Goal: Share content

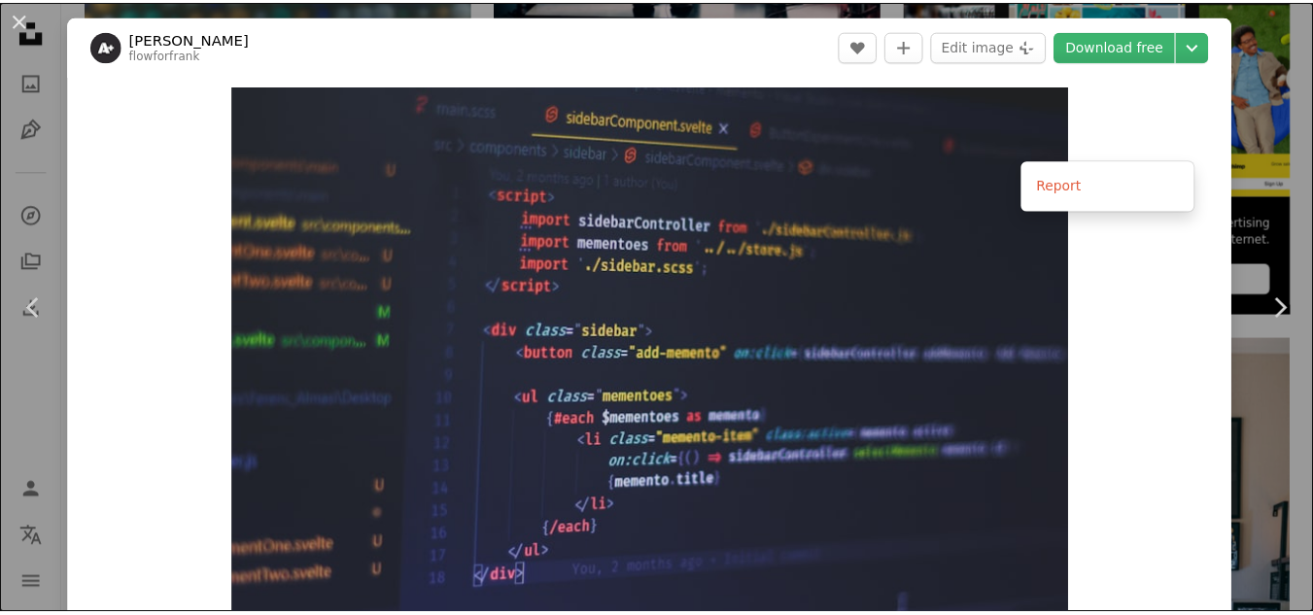
scroll to position [454, 0]
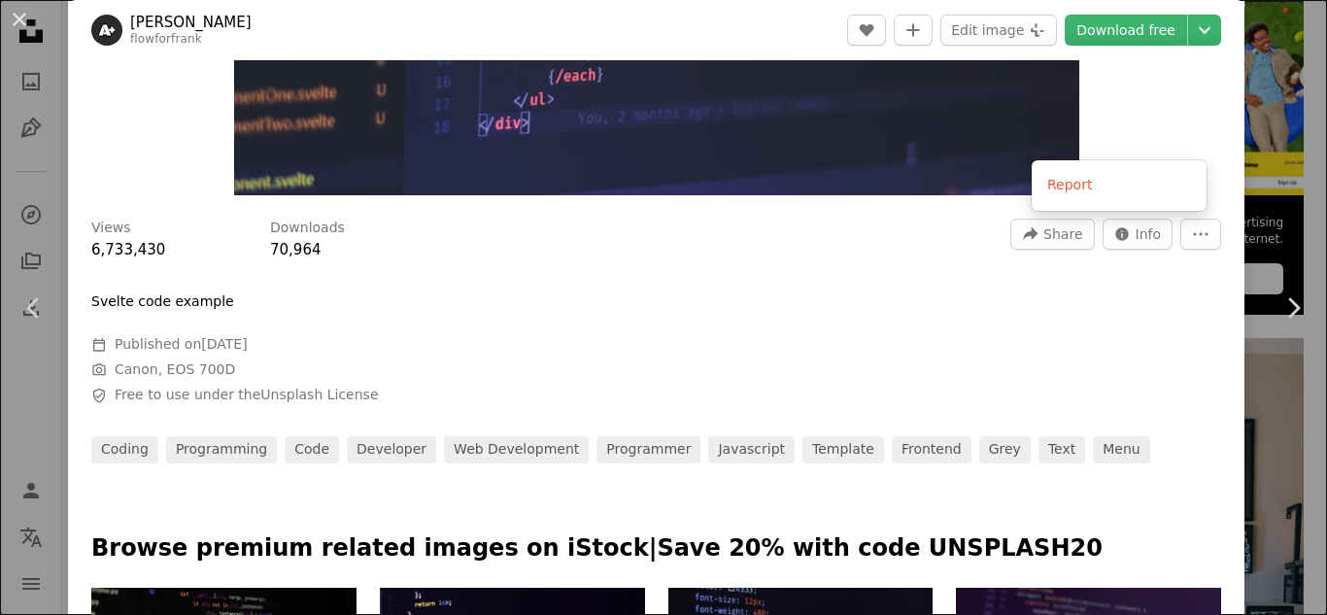
drag, startPoint x: 663, startPoint y: 149, endPoint x: 681, endPoint y: 144, distance: 19.1
click at [663, 148] on dialog "An X shape Chevron left Chevron right [PERSON_NAME] flowforfrank A heart A plus…" at bounding box center [663, 307] width 1327 height 615
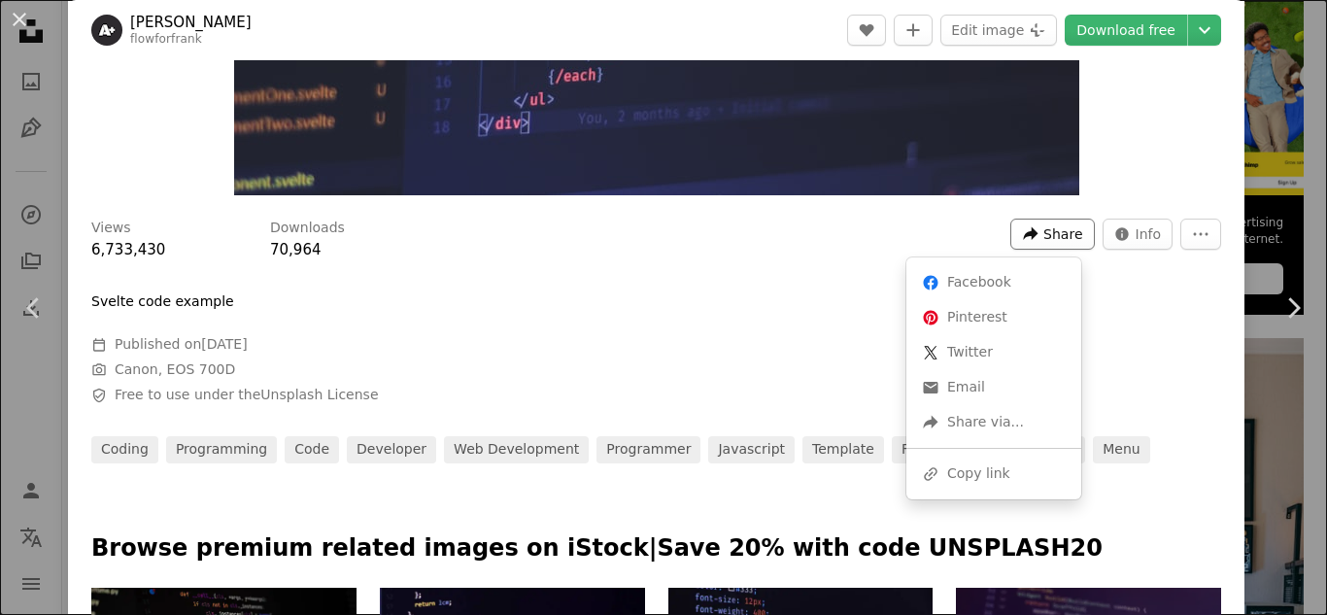
click at [1029, 237] on icon "A forward-right arrow" at bounding box center [1030, 233] width 17 height 17
click at [999, 464] on div "A URL sharing icon (chains) Copy link" at bounding box center [993, 474] width 159 height 35
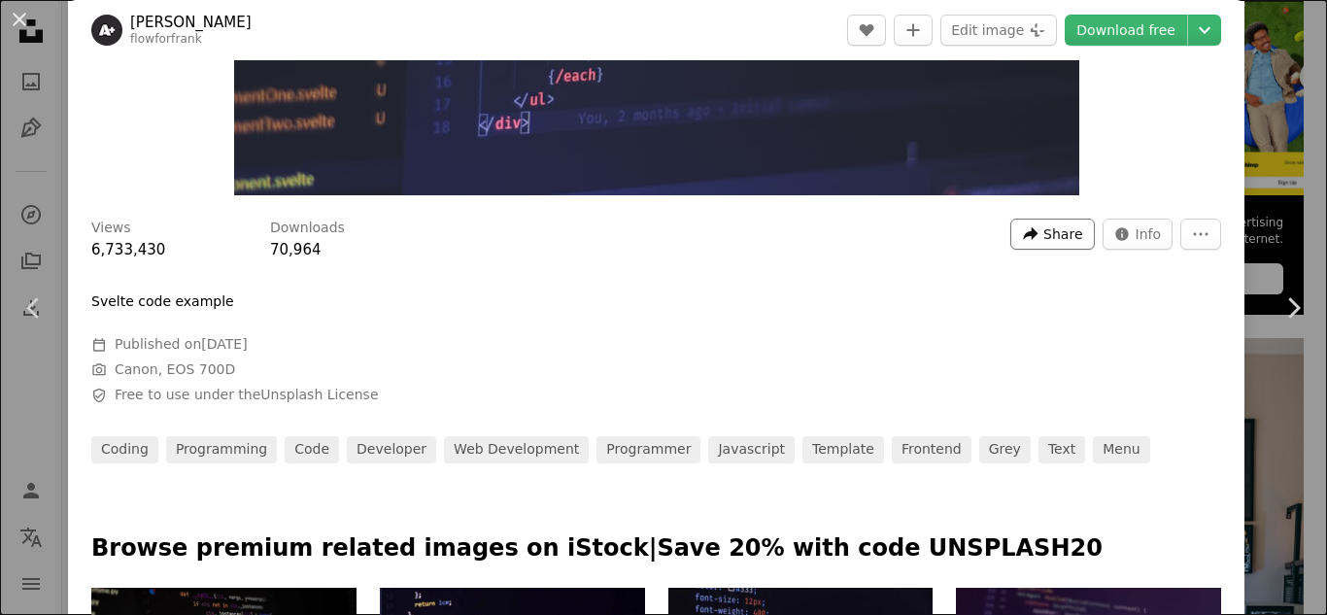
click at [1046, 241] on span "Share" at bounding box center [1062, 234] width 39 height 29
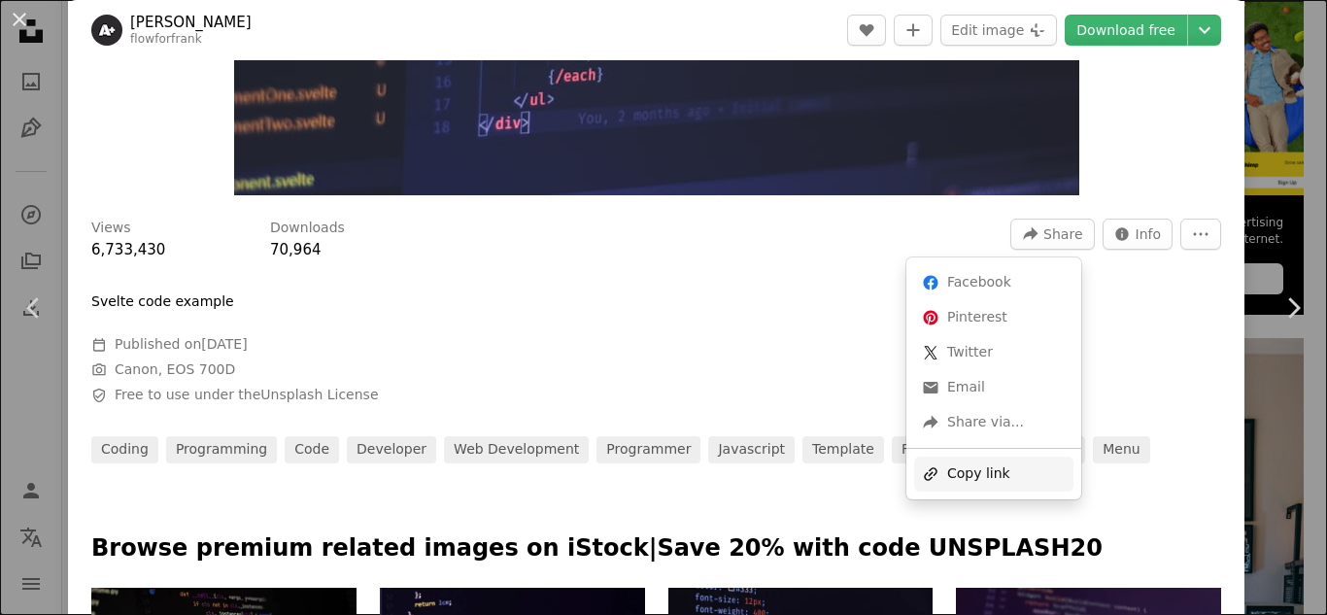
click at [980, 466] on div "A URL sharing icon (chains) Copy link" at bounding box center [993, 474] width 159 height 35
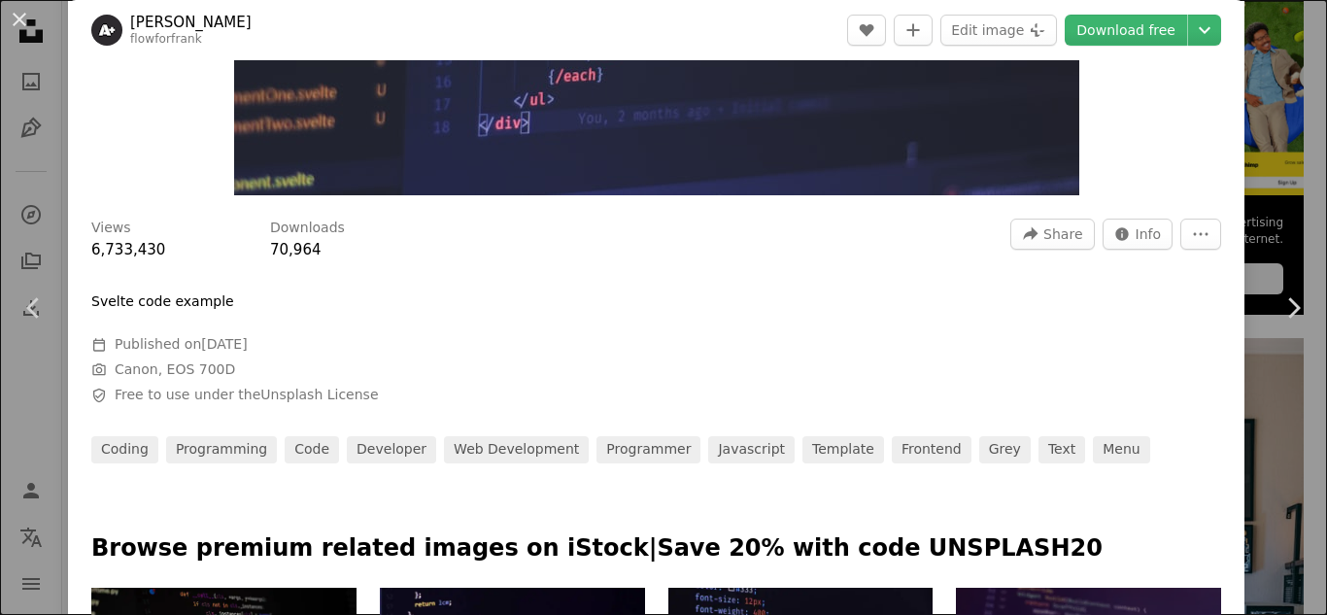
drag, startPoint x: 1255, startPoint y: 150, endPoint x: 1236, endPoint y: 143, distance: 20.6
click at [1256, 150] on div "An X shape Chevron left Chevron right [PERSON_NAME] flowforfrank A heart A plus…" at bounding box center [663, 307] width 1327 height 615
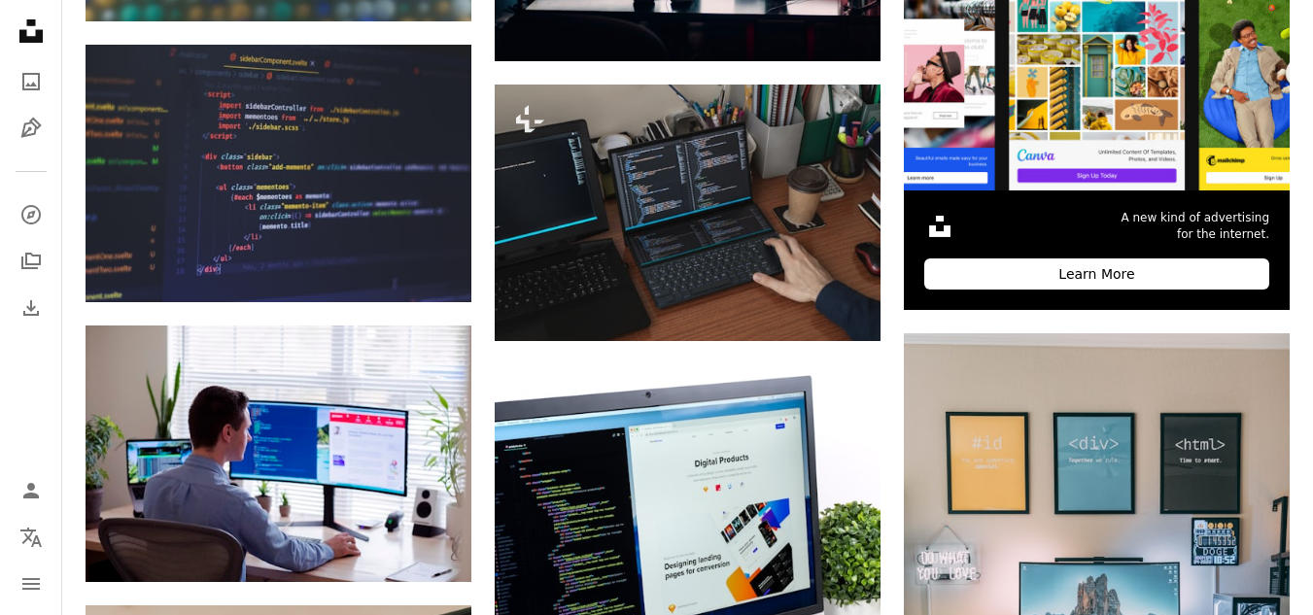
scroll to position [0, 0]
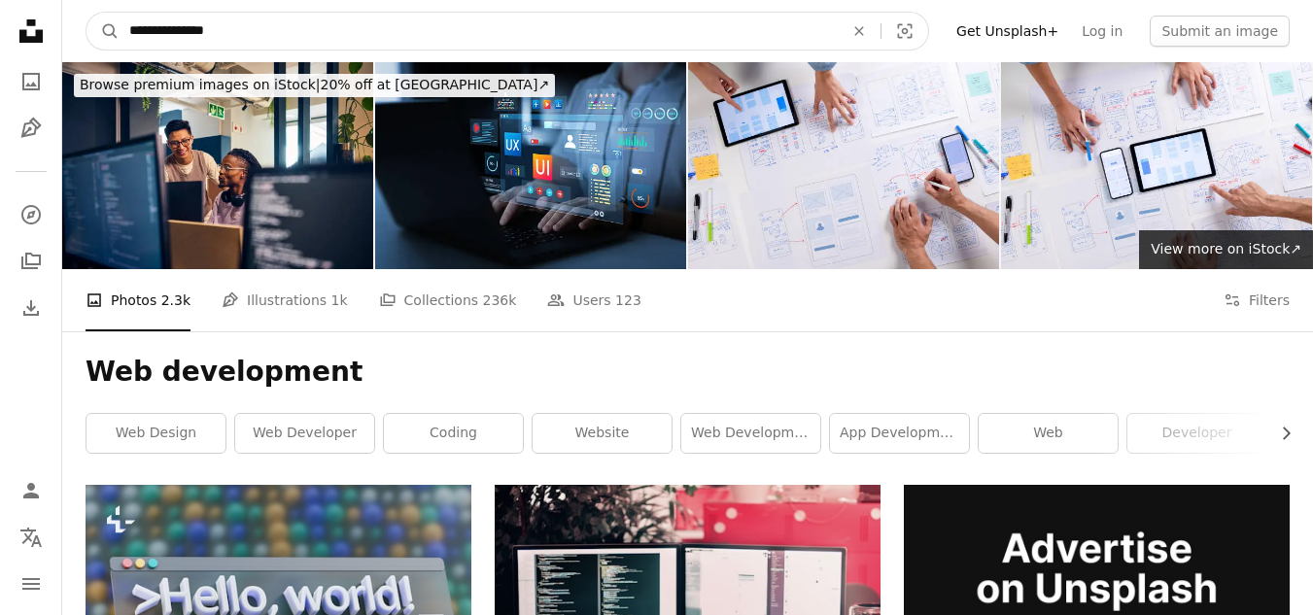
drag, startPoint x: 284, startPoint y: 29, endPoint x: 0, endPoint y: 29, distance: 283.7
paste input "Find visuals sitewide"
type input "**********"
click at [86, 13] on button "A magnifying glass" at bounding box center [102, 31] width 33 height 37
